Goal: Information Seeking & Learning: Learn about a topic

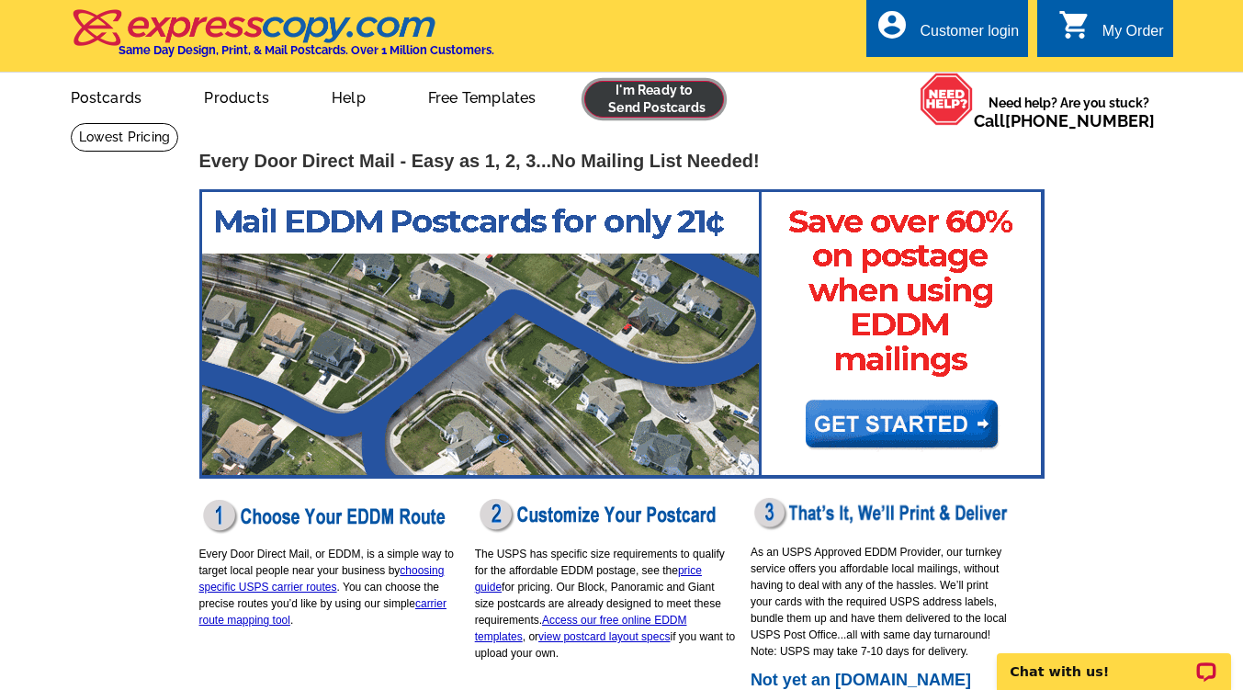
click at [668, 104] on link at bounding box center [654, 99] width 141 height 37
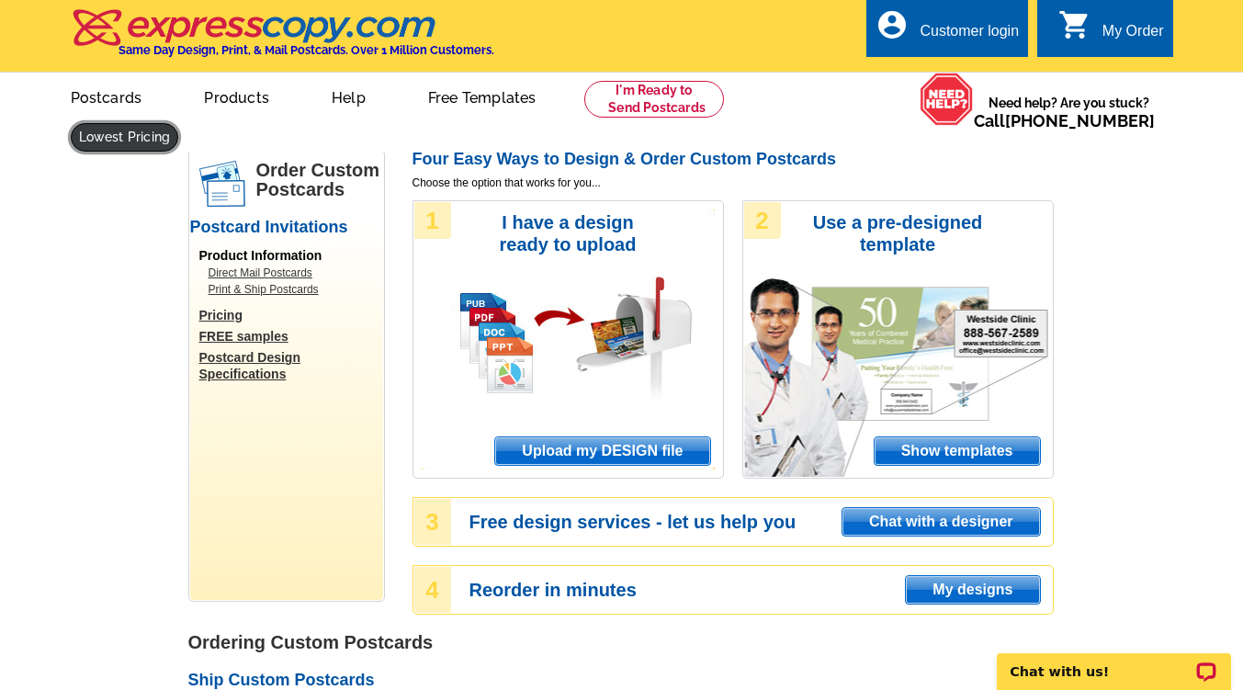
click at [179, 123] on link at bounding box center [125, 137] width 108 height 28
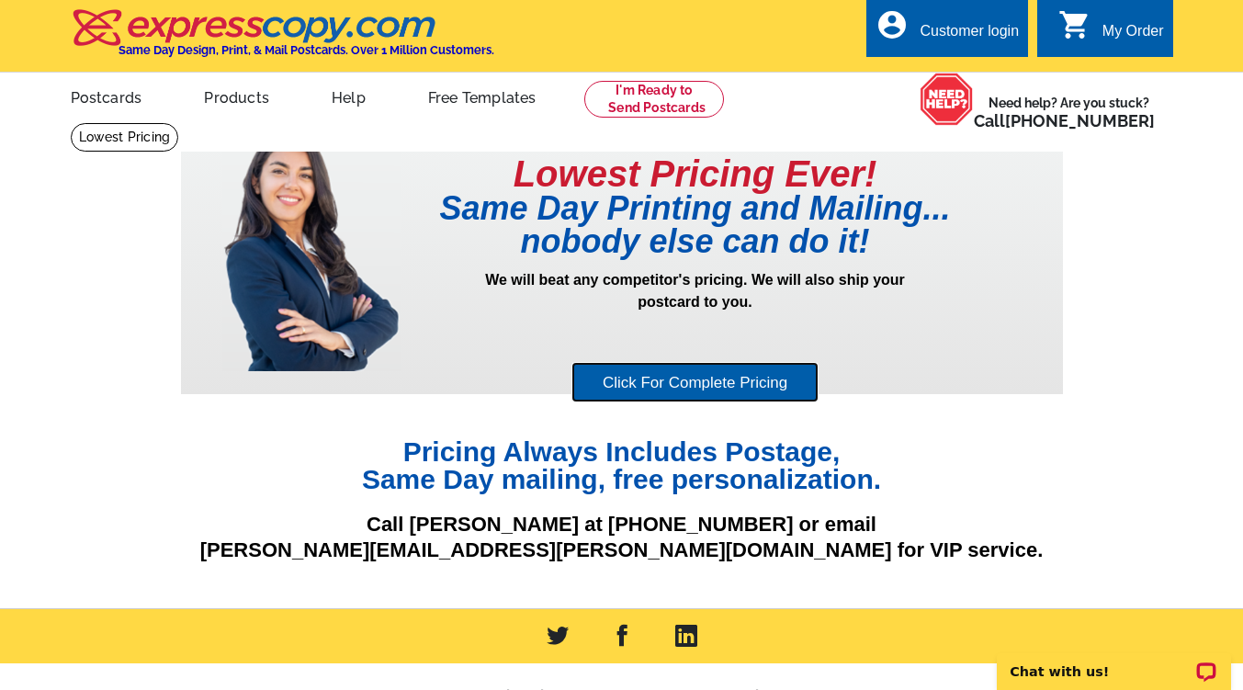
click at [702, 389] on link "Click For Complete Pricing" at bounding box center [694, 382] width 247 height 41
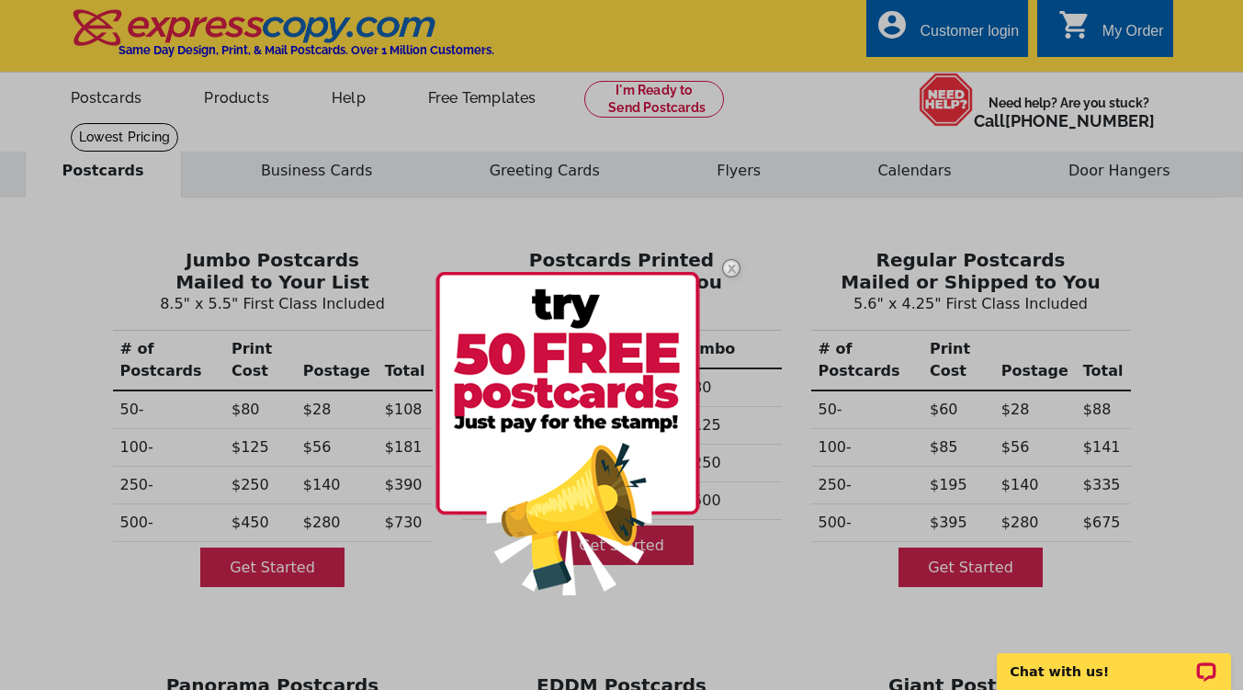
click at [736, 262] on img at bounding box center [730, 268] width 53 height 53
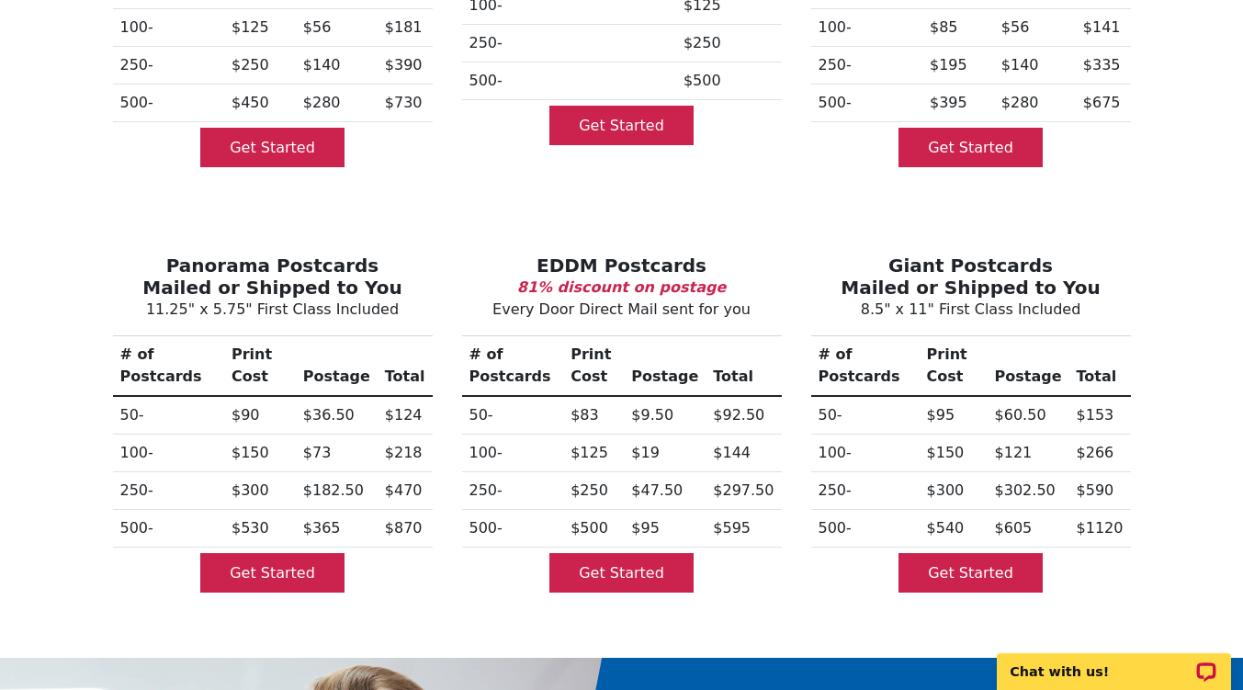
scroll to position [419, 0]
